Goal: Information Seeking & Learning: Learn about a topic

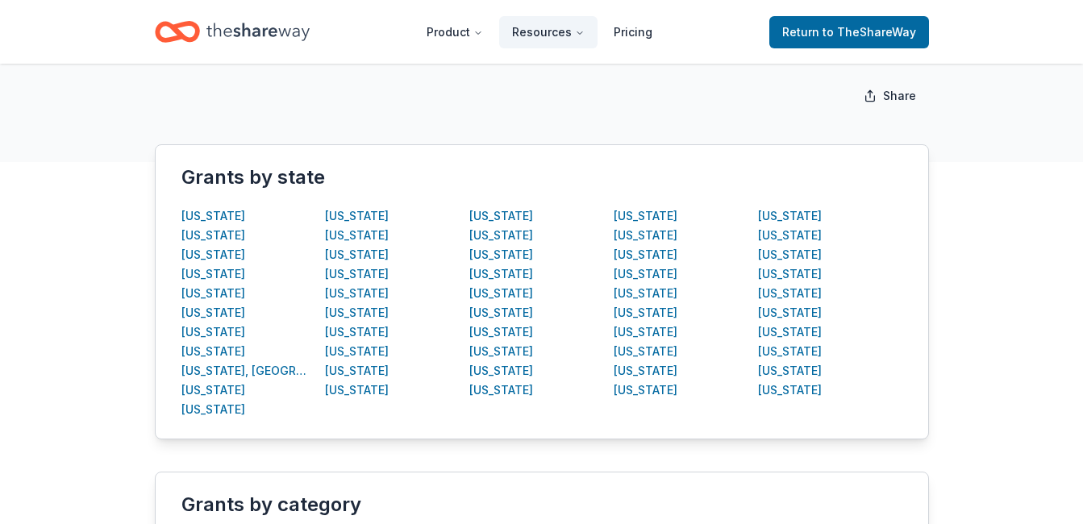
scroll to position [188, 0]
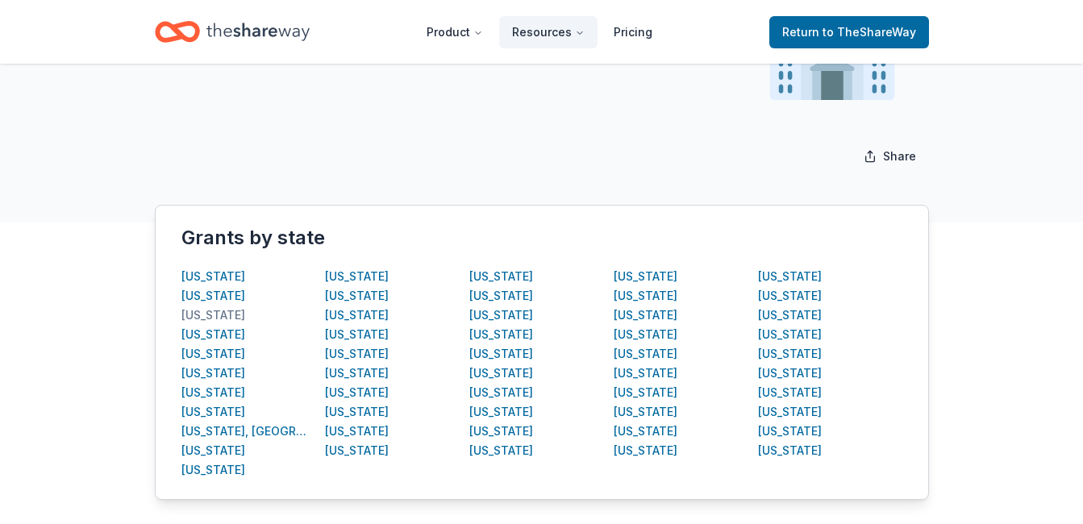
click at [216, 318] on div "[US_STATE]" at bounding box center [213, 315] width 64 height 19
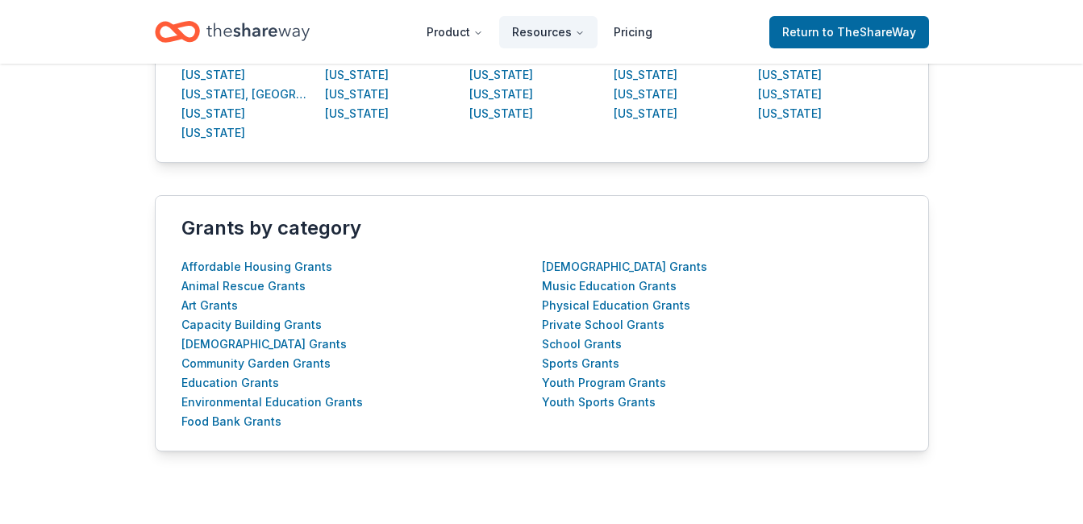
scroll to position [672, 0]
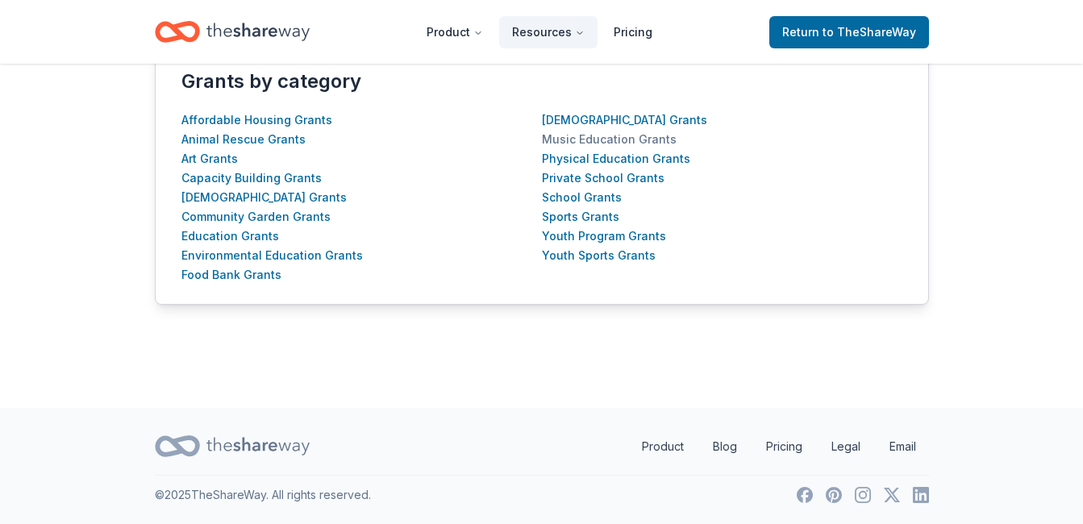
click at [600, 145] on div "Music Education Grants" at bounding box center [609, 139] width 135 height 19
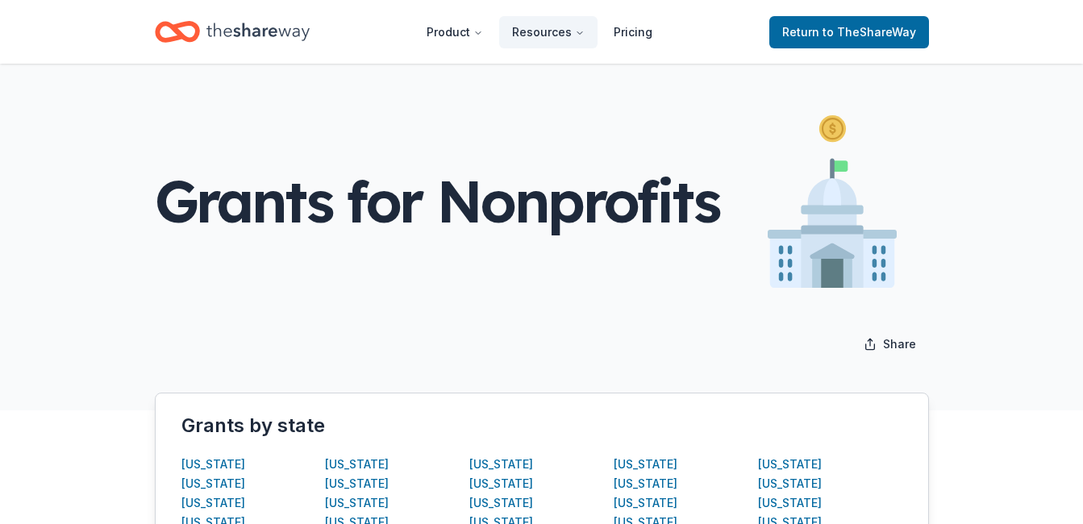
scroll to position [672, 0]
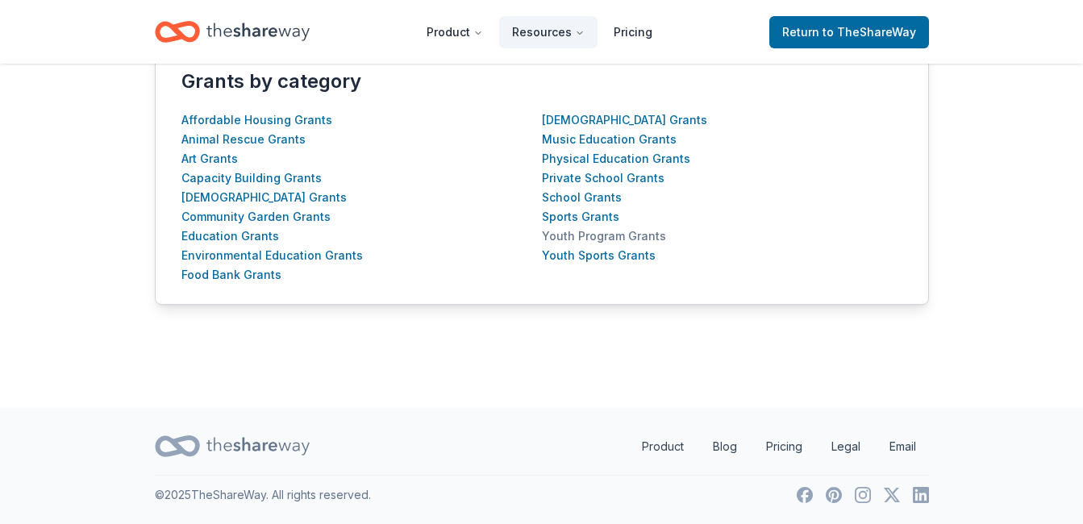
click at [621, 239] on div "Youth Program Grants" at bounding box center [604, 236] width 124 height 19
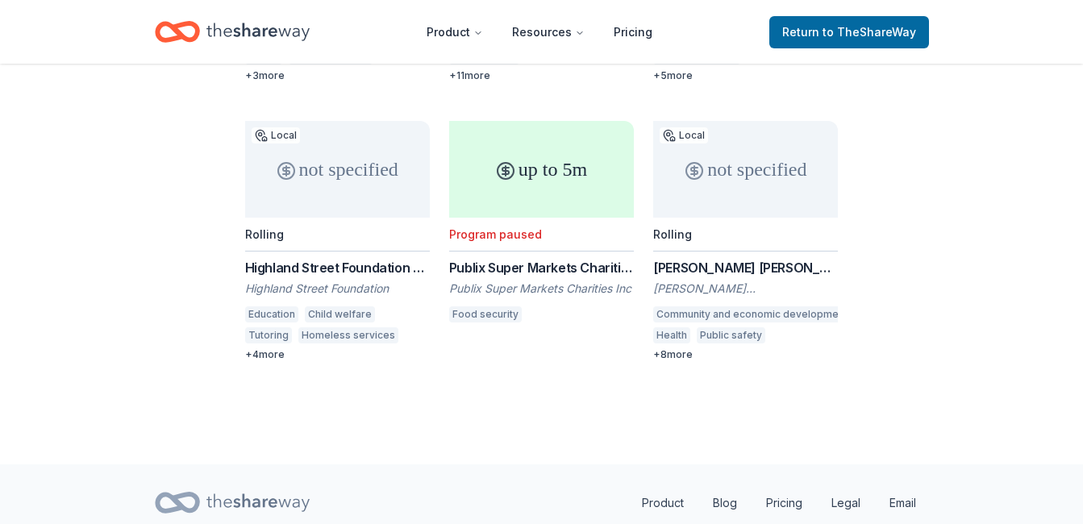
scroll to position [807, 0]
